Goal: Submit feedback/report problem

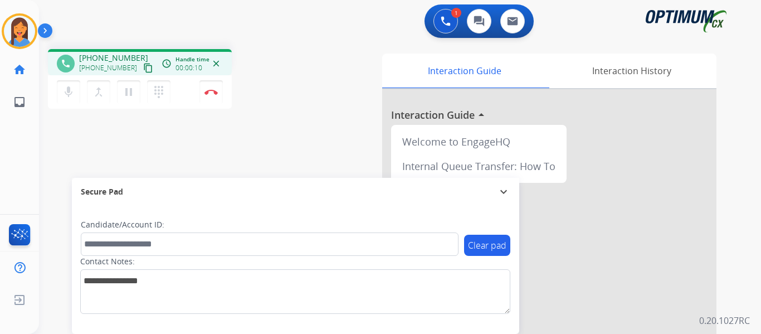
click at [143, 68] on mat-icon "content_copy" at bounding box center [148, 68] width 10 height 10
click at [210, 92] on img at bounding box center [210, 92] width 13 height 6
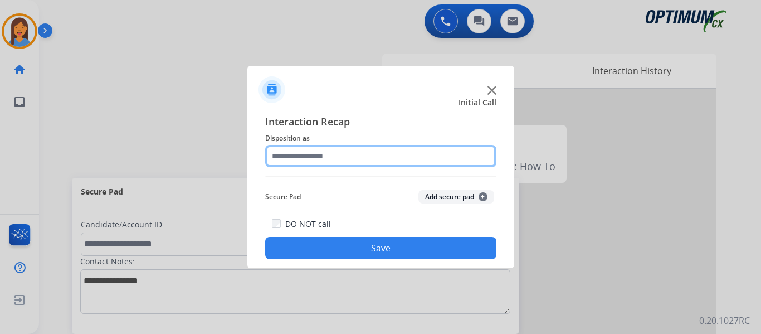
click at [326, 157] on input "text" at bounding box center [380, 156] width 231 height 22
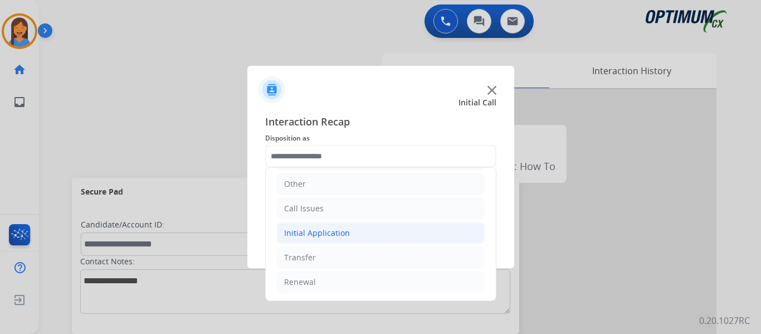
click at [330, 234] on div "Initial Application" at bounding box center [317, 232] width 66 height 11
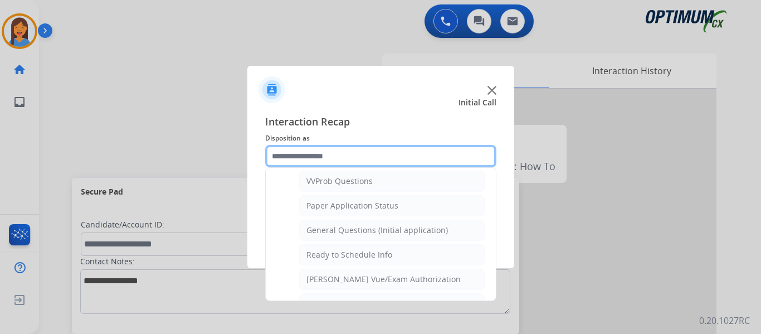
scroll to position [633, 0]
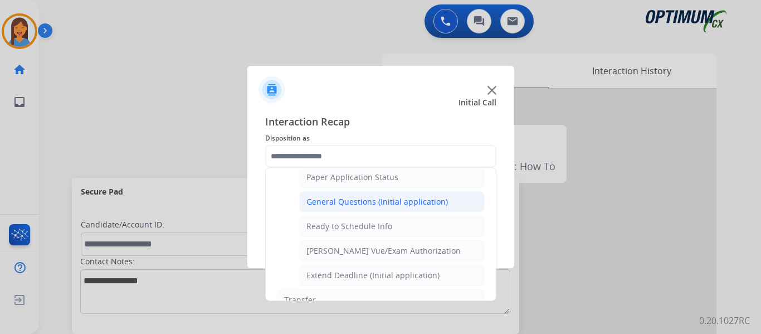
click at [339, 207] on div "General Questions (Initial application)" at bounding box center [376, 201] width 141 height 11
type input "**********"
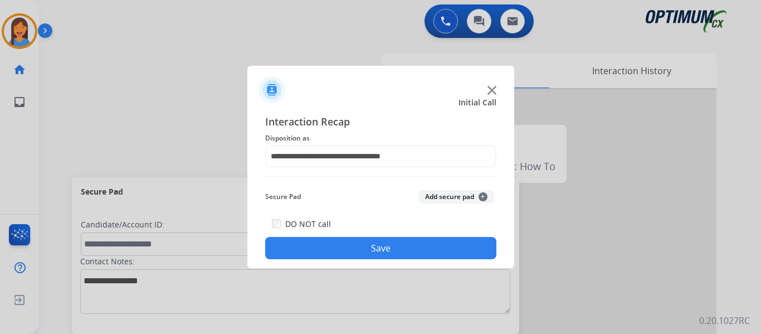
click at [374, 246] on button "Save" at bounding box center [380, 248] width 231 height 22
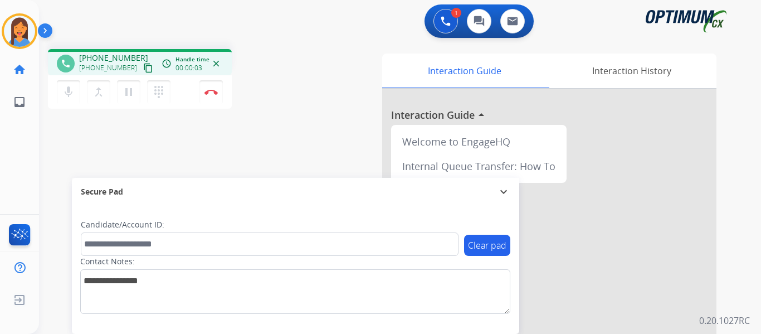
drag, startPoint x: 140, startPoint y: 66, endPoint x: 155, endPoint y: 70, distance: 15.5
click at [143, 66] on mat-icon "content_copy" at bounding box center [148, 68] width 10 height 10
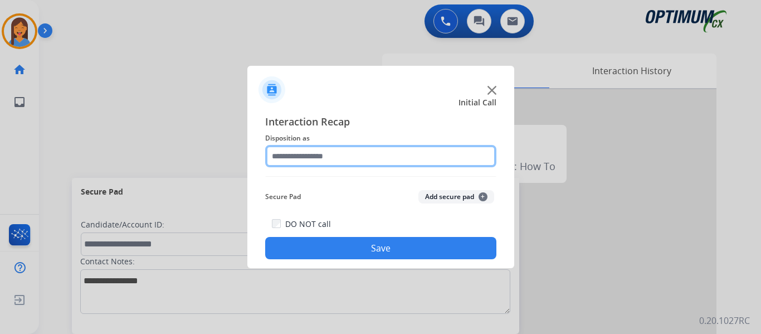
click at [296, 160] on input "text" at bounding box center [380, 156] width 231 height 22
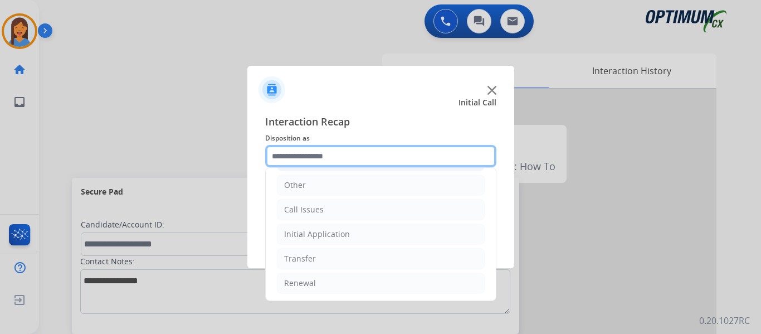
scroll to position [76, 0]
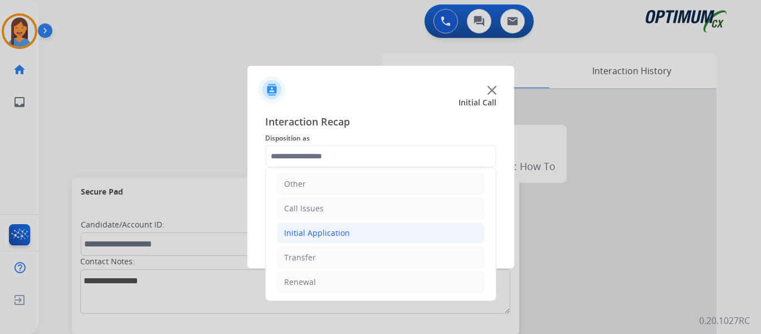
click at [317, 243] on li "Initial Application" at bounding box center [381, 232] width 208 height 21
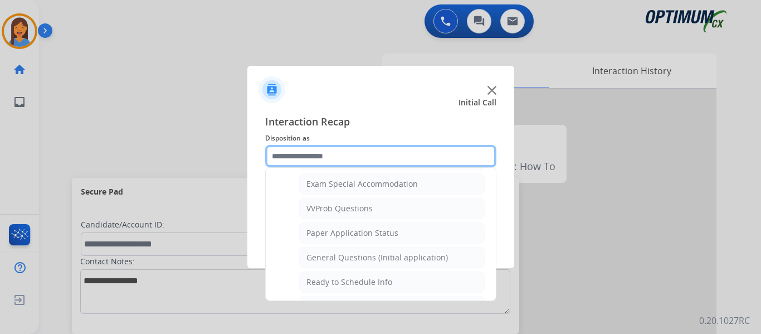
scroll to position [633, 0]
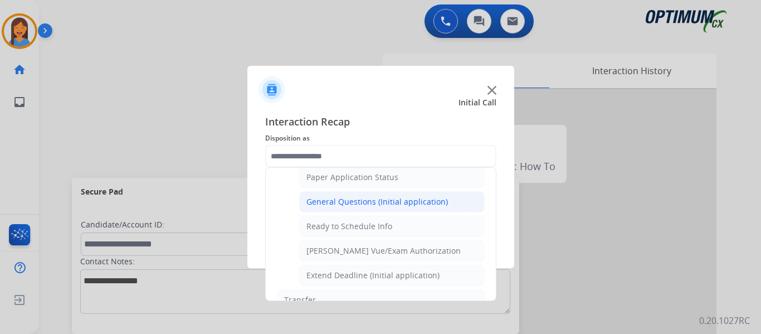
click at [335, 198] on div "General Questions (Initial application)" at bounding box center [376, 201] width 141 height 11
type input "**********"
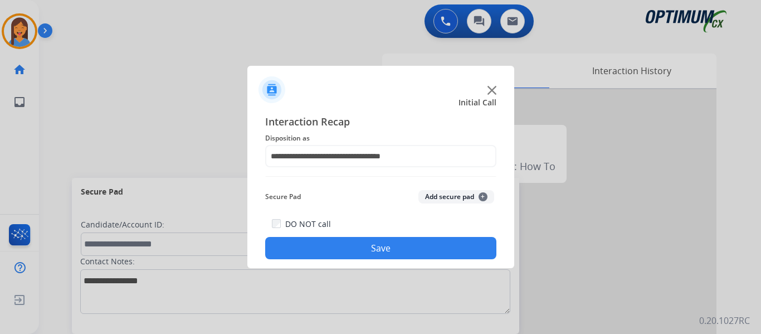
click at [373, 249] on button "Save" at bounding box center [380, 248] width 231 height 22
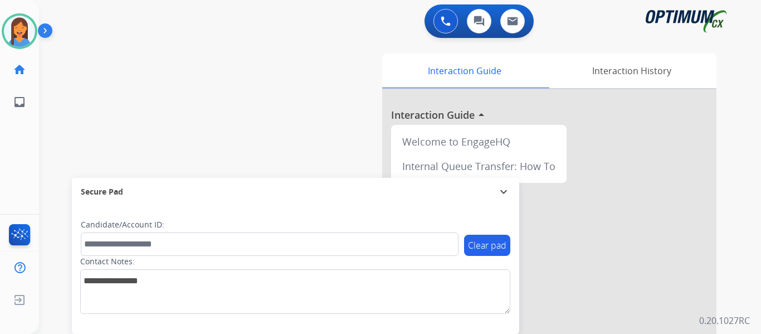
drag, startPoint x: 18, startPoint y: 36, endPoint x: 50, endPoint y: 43, distance: 33.1
click at [18, 36] on img at bounding box center [19, 31] width 31 height 31
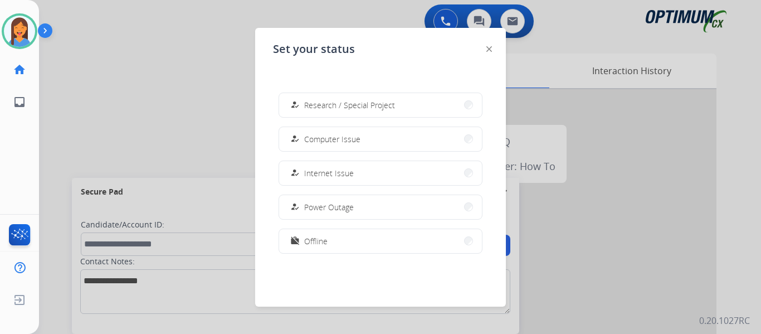
scroll to position [278, 0]
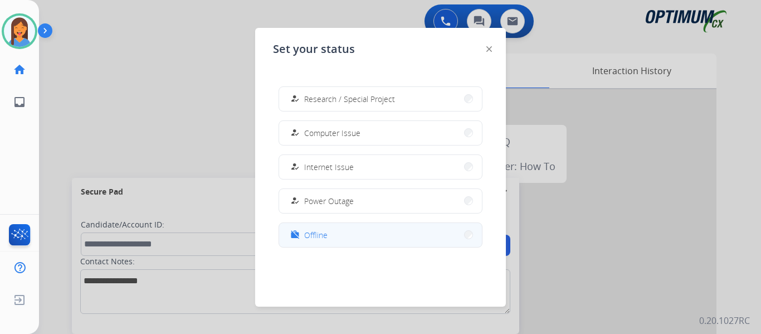
click at [328, 235] on button "work_off Offline" at bounding box center [380, 235] width 203 height 24
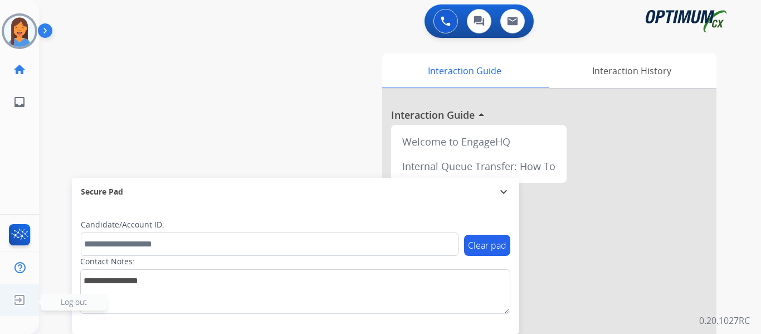
click at [17, 302] on img at bounding box center [19, 299] width 20 height 21
